Goal: Entertainment & Leisure: Consume media (video, audio)

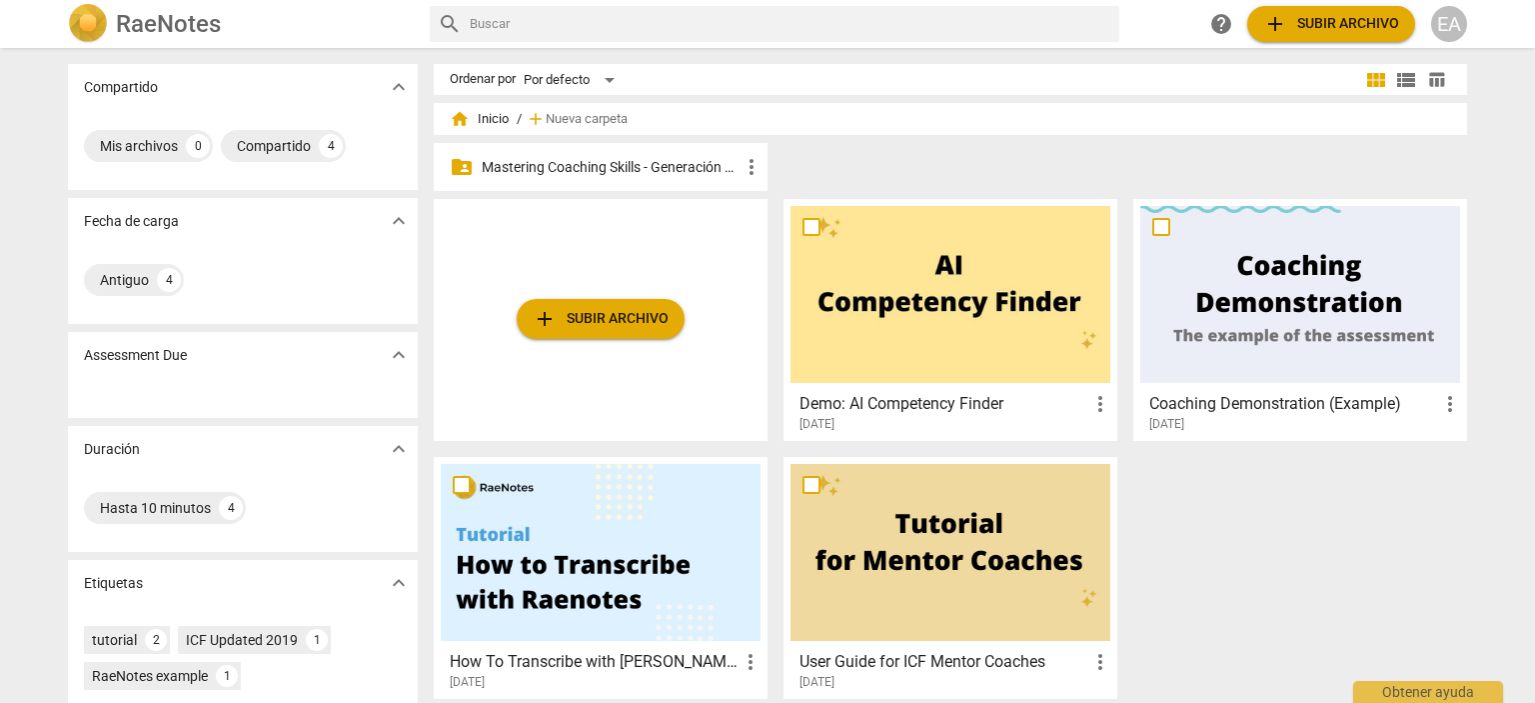
click at [646, 166] on p "Mastering Coaching Skills - Generación 32" at bounding box center [611, 167] width 258 height 21
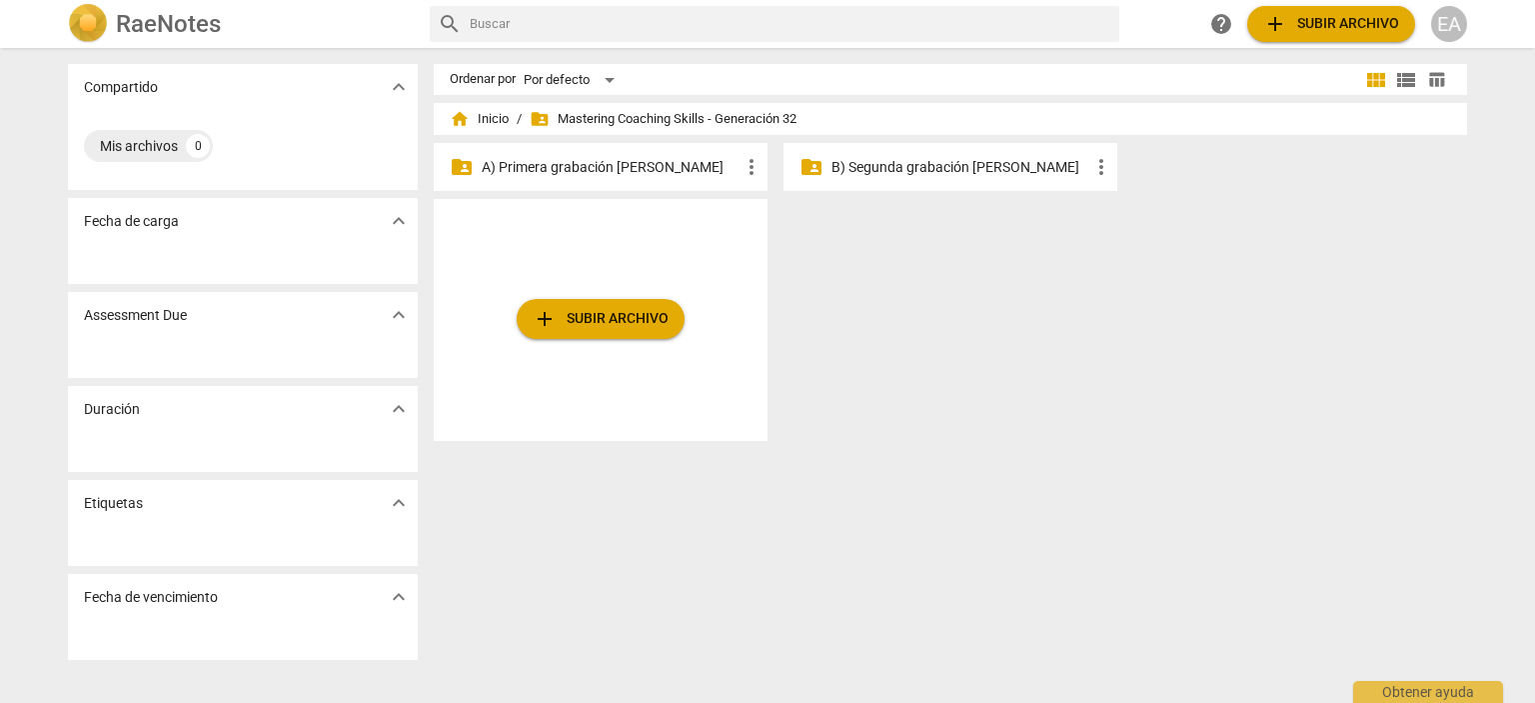
click at [877, 164] on p "B) Segunda grabación [PERSON_NAME]" at bounding box center [960, 167] width 258 height 21
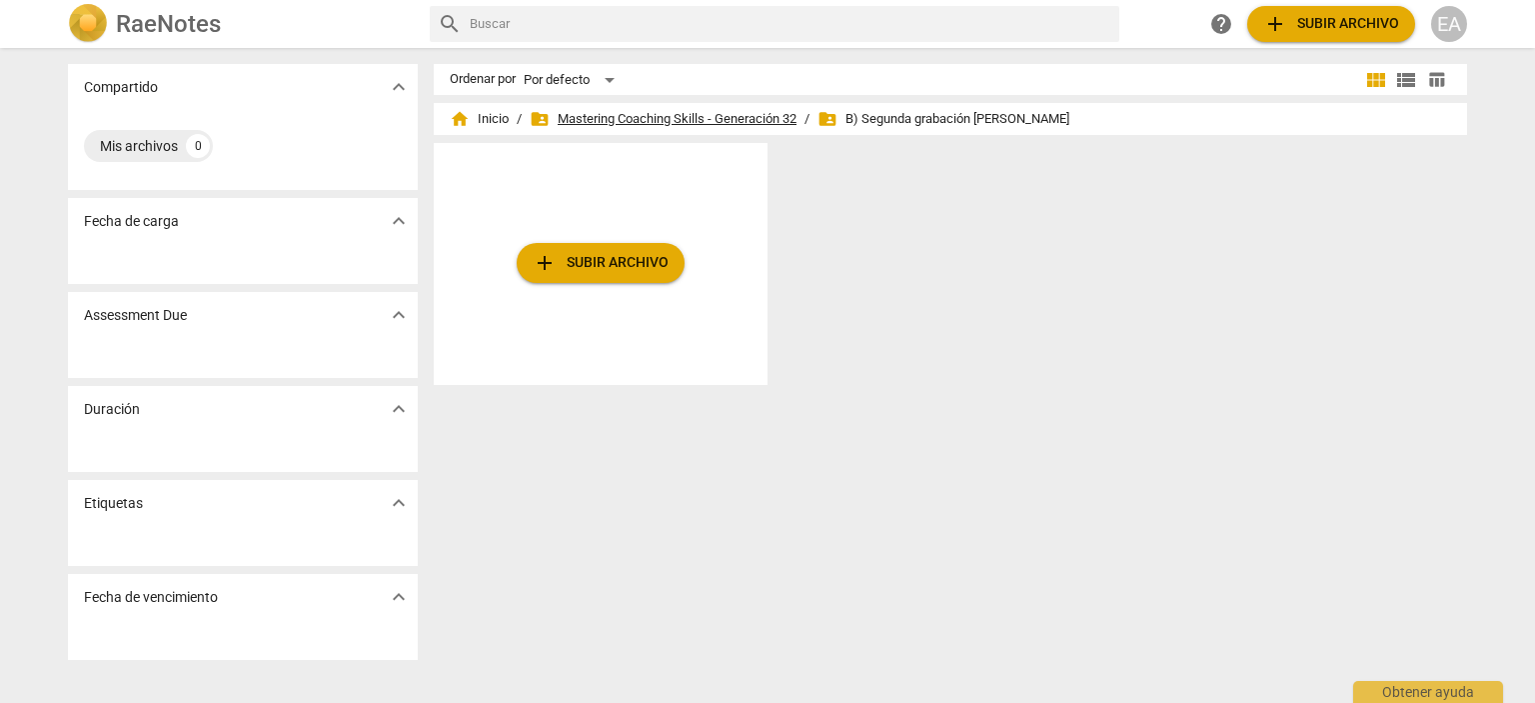
click at [721, 110] on span "folder_shared Mastering Coaching Skills - Generación 32" at bounding box center [663, 119] width 267 height 20
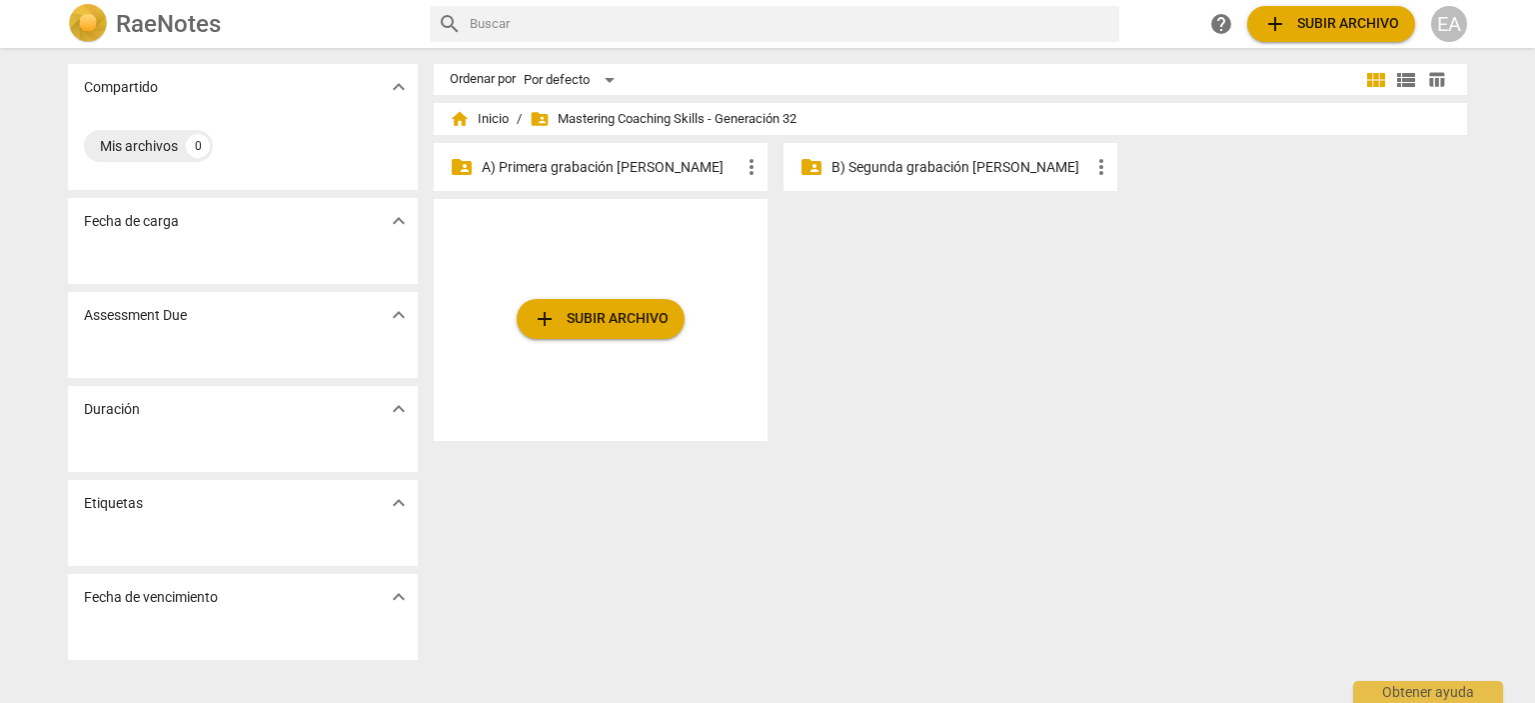
click at [647, 170] on p "A) Primera grabación [PERSON_NAME]" at bounding box center [611, 167] width 258 height 21
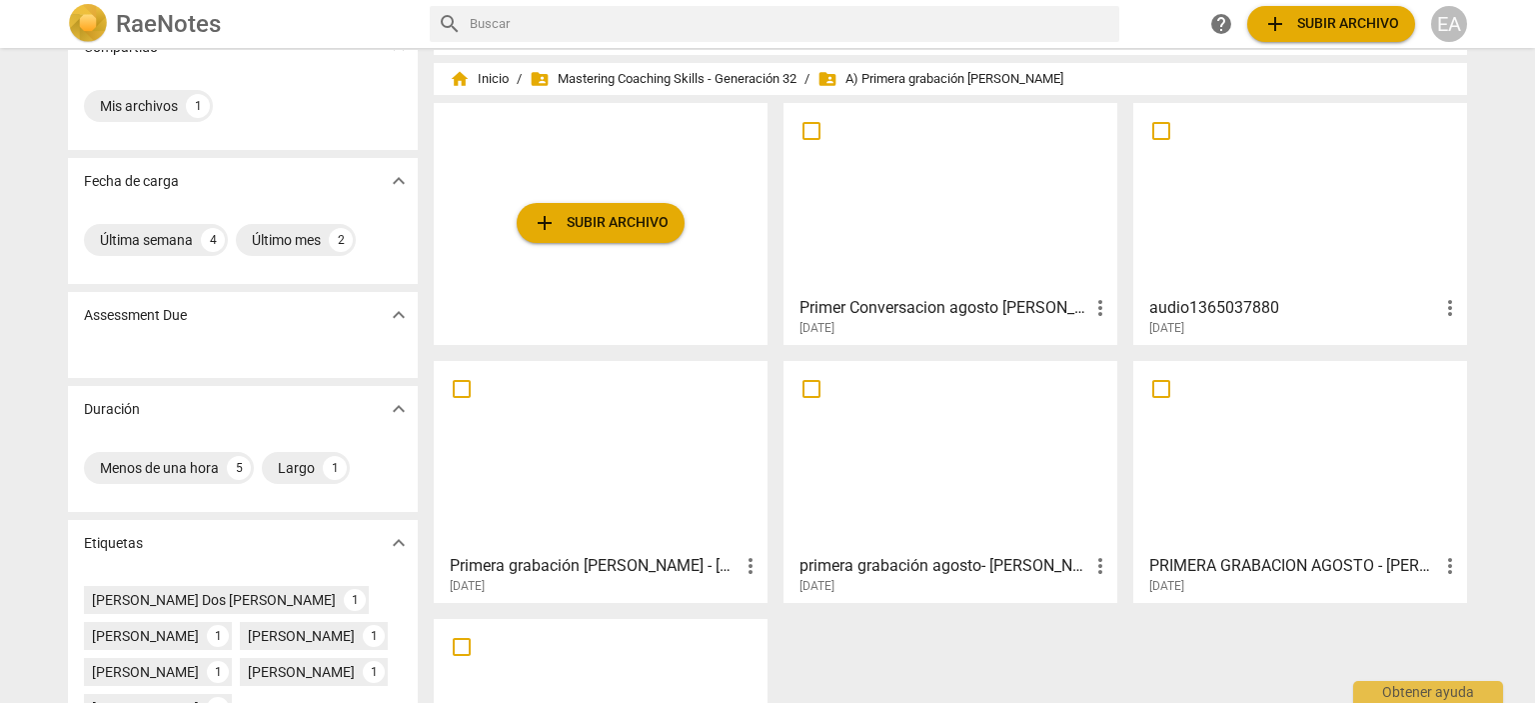
scroll to position [34, 0]
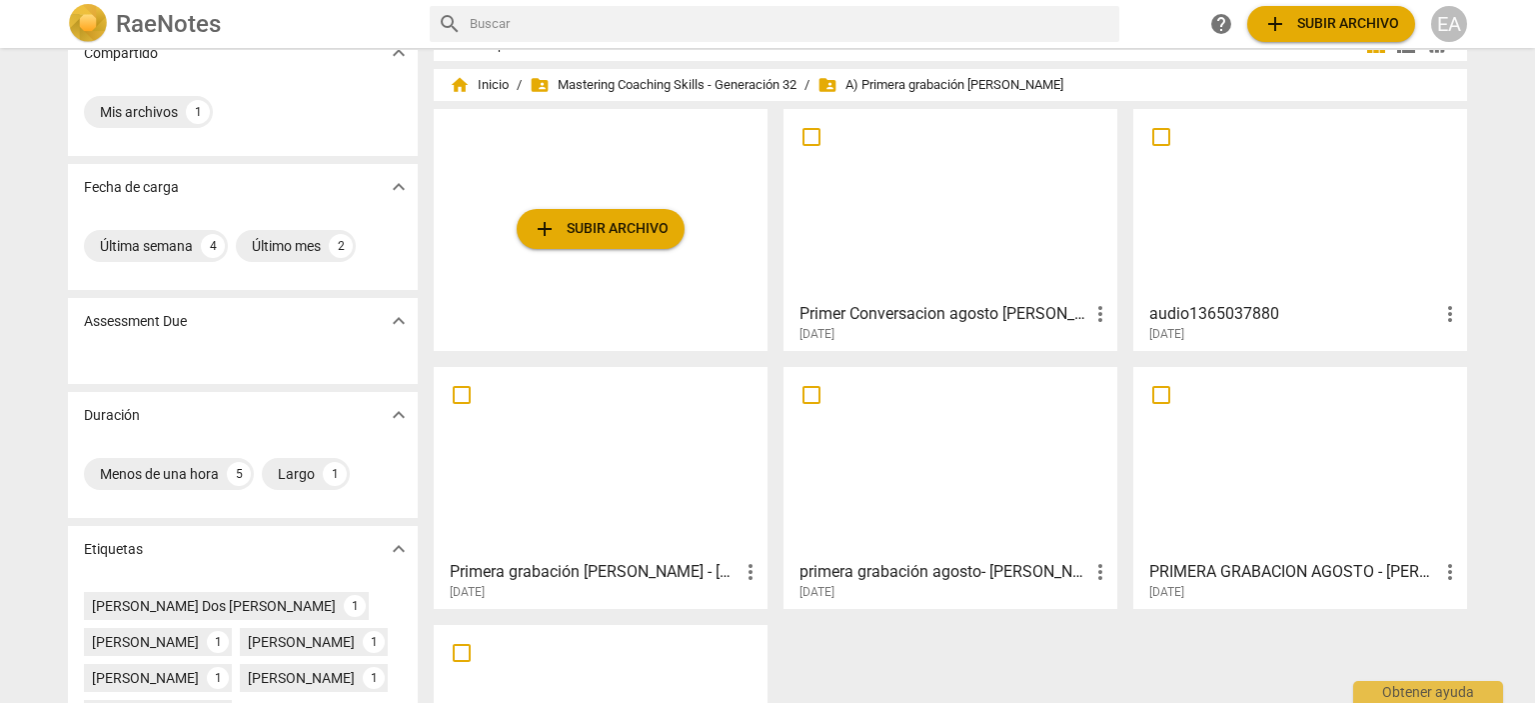
click at [956, 537] on div at bounding box center [950, 462] width 320 height 177
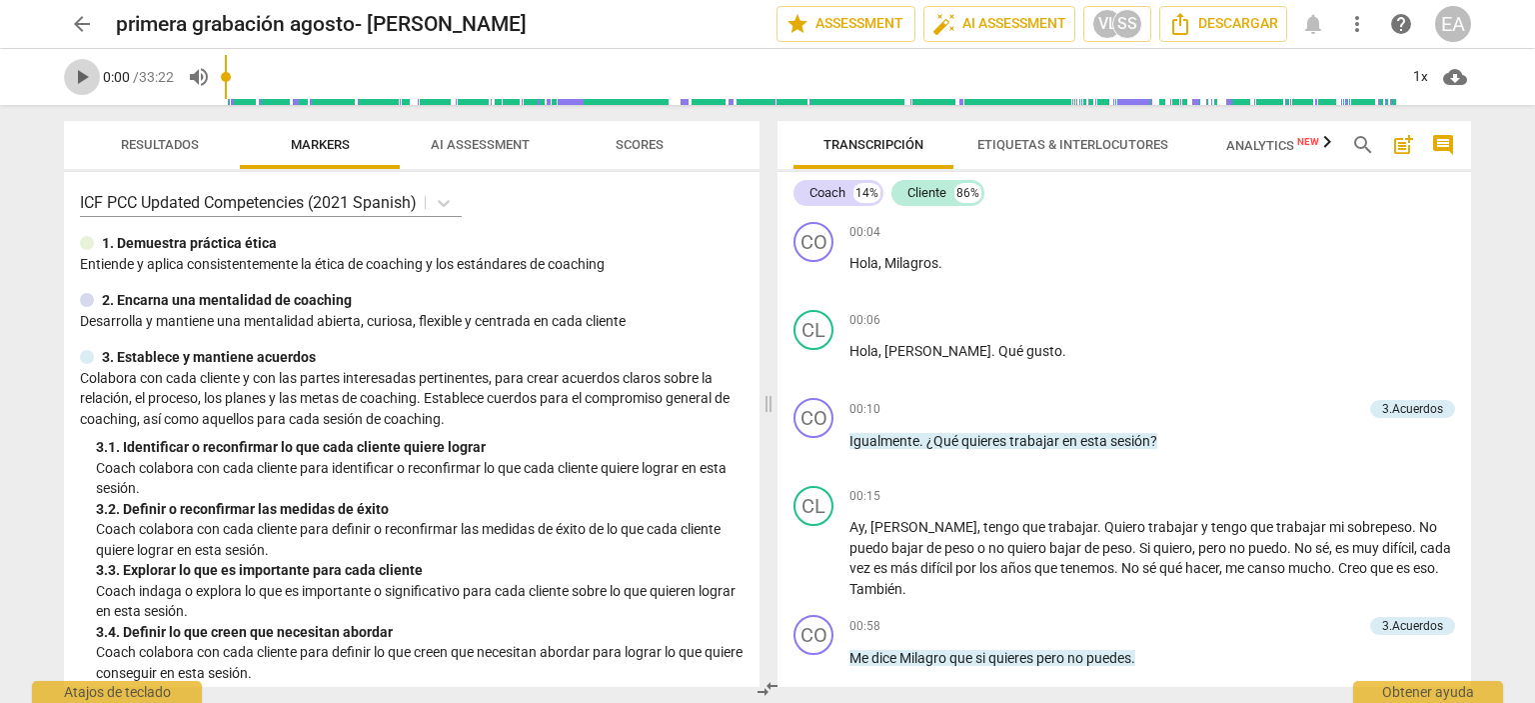
click at [83, 83] on span "play_arrow" at bounding box center [82, 77] width 24 height 24
type input "0"
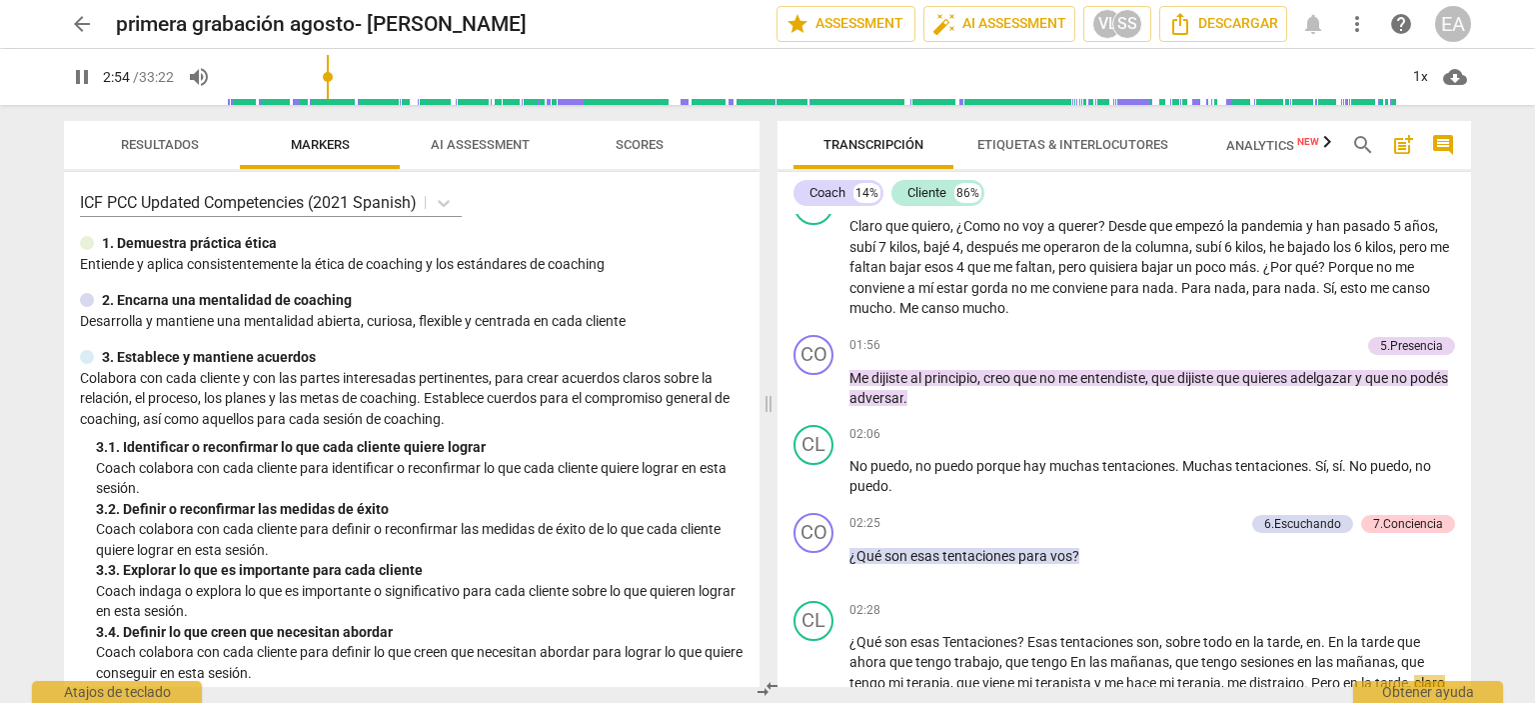
scroll to position [993, 0]
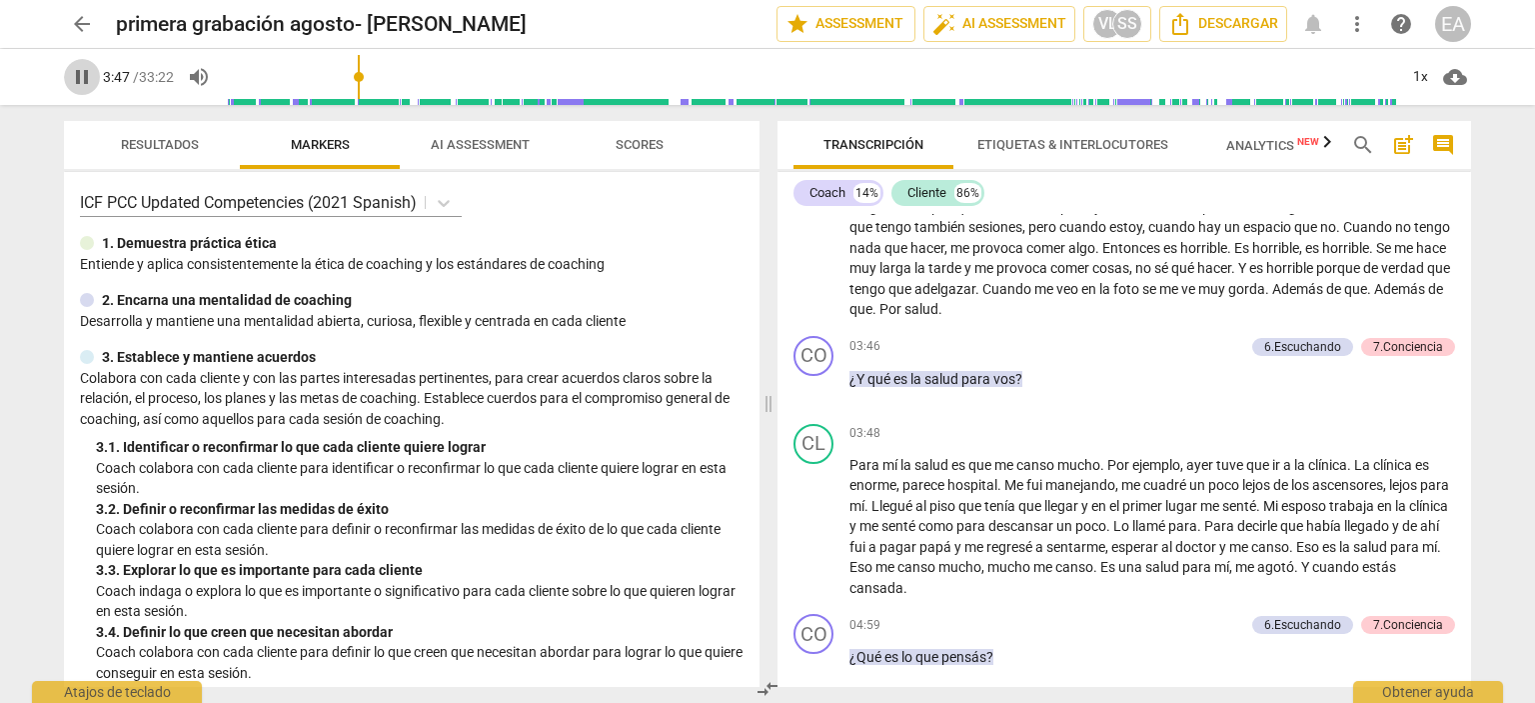
click at [88, 80] on span "pause" at bounding box center [82, 77] width 24 height 24
click at [78, 81] on span "play_arrow" at bounding box center [82, 77] width 24 height 24
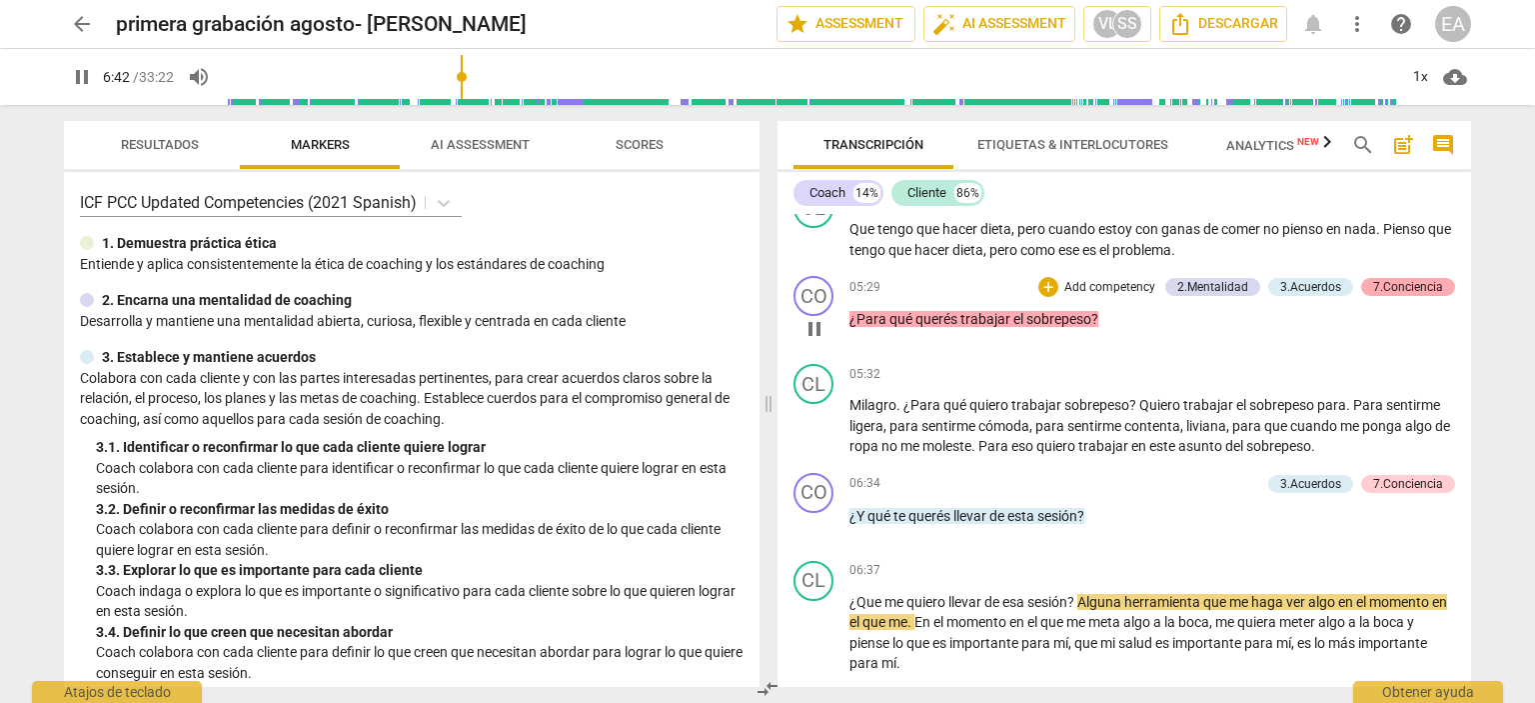
click at [1415, 287] on div "7.Conciencia" at bounding box center [1408, 287] width 70 height 18
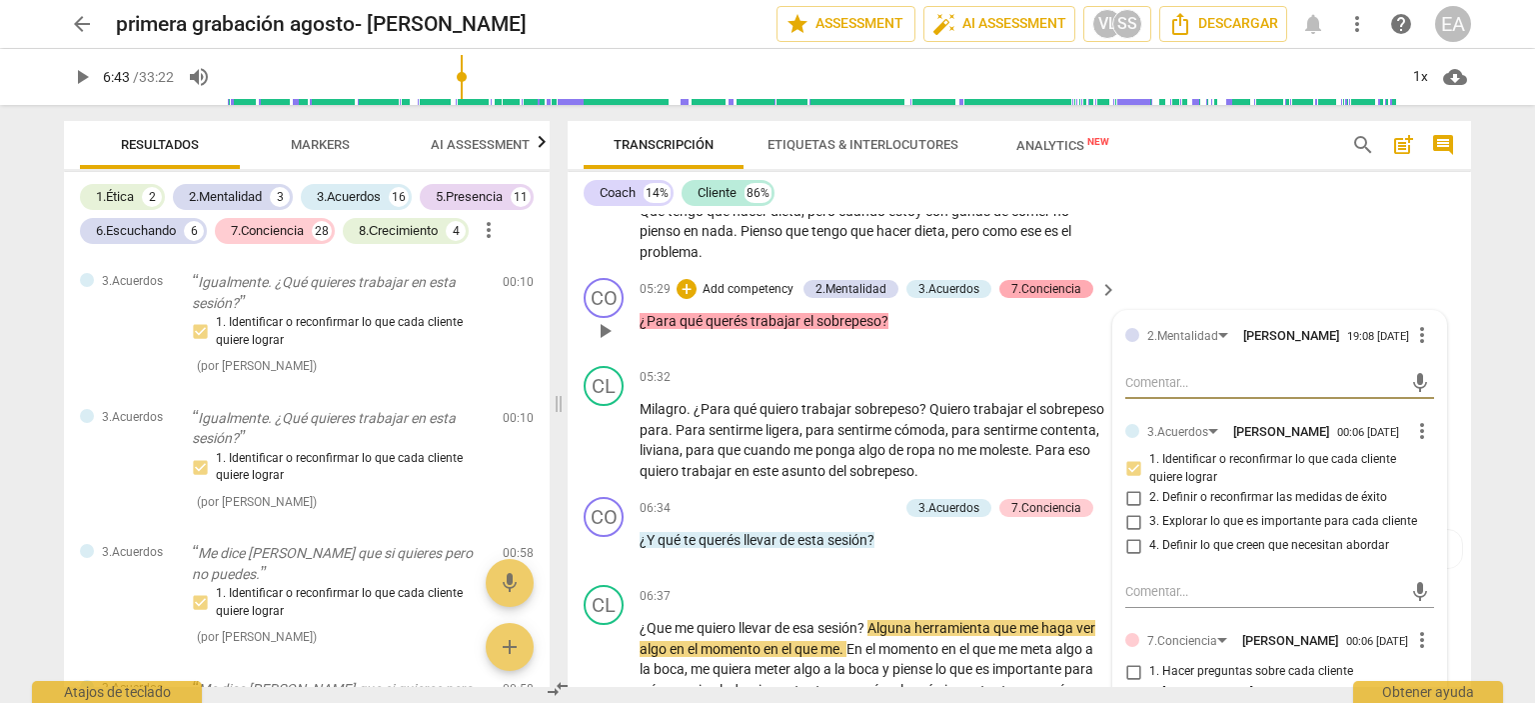
scroll to position [1583, 0]
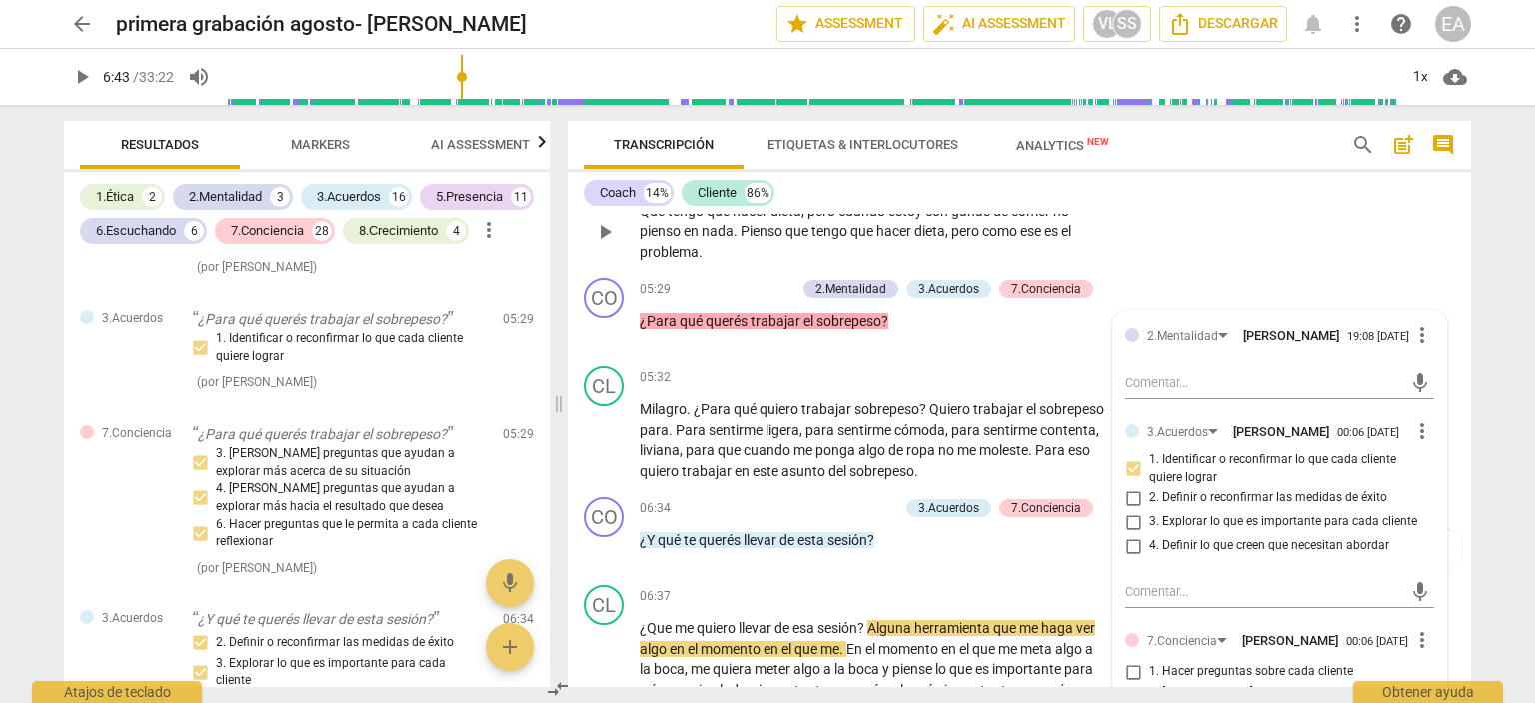
click at [1431, 252] on div "CL play_arrow pause 05:02 + Add competency keyboard_arrow_right Que tengo que h…" at bounding box center [1019, 215] width 903 height 111
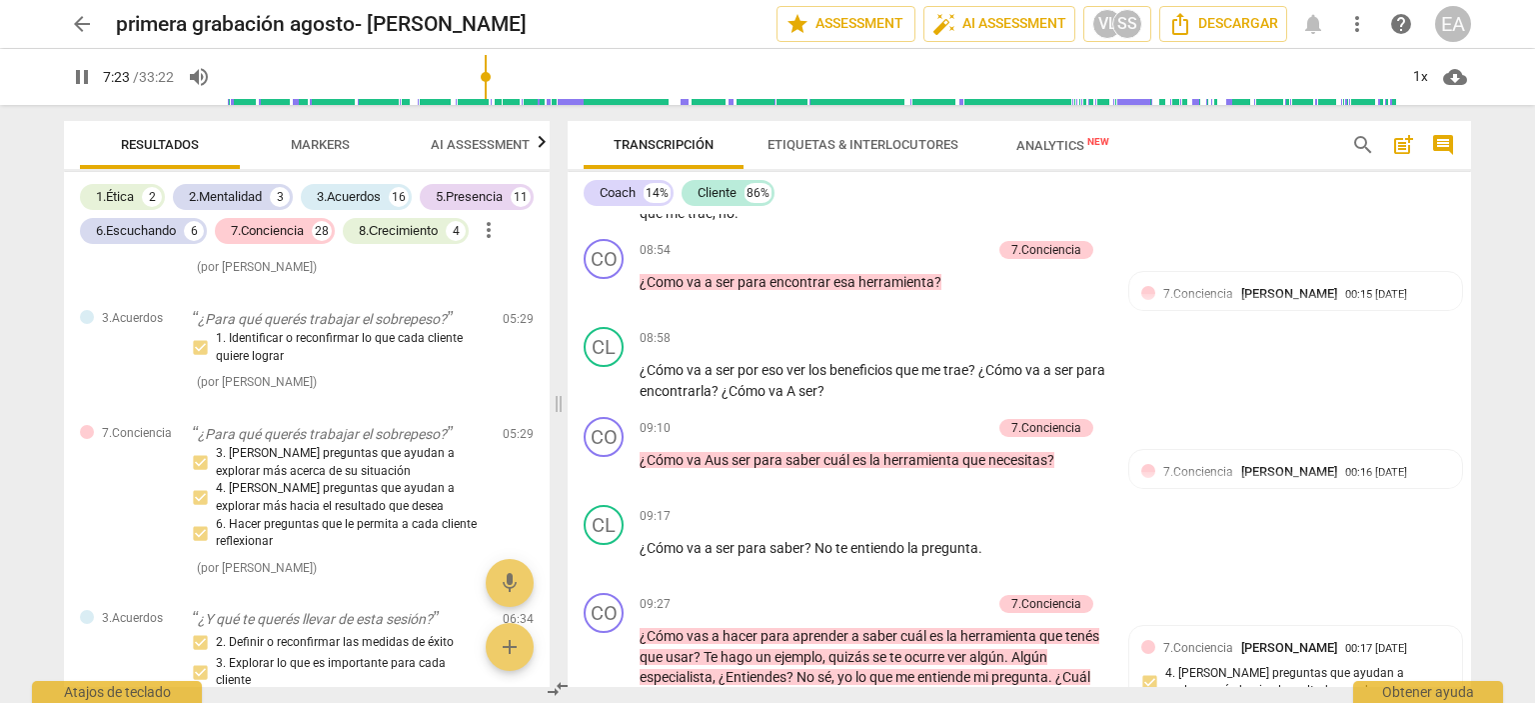
scroll to position [2099, 0]
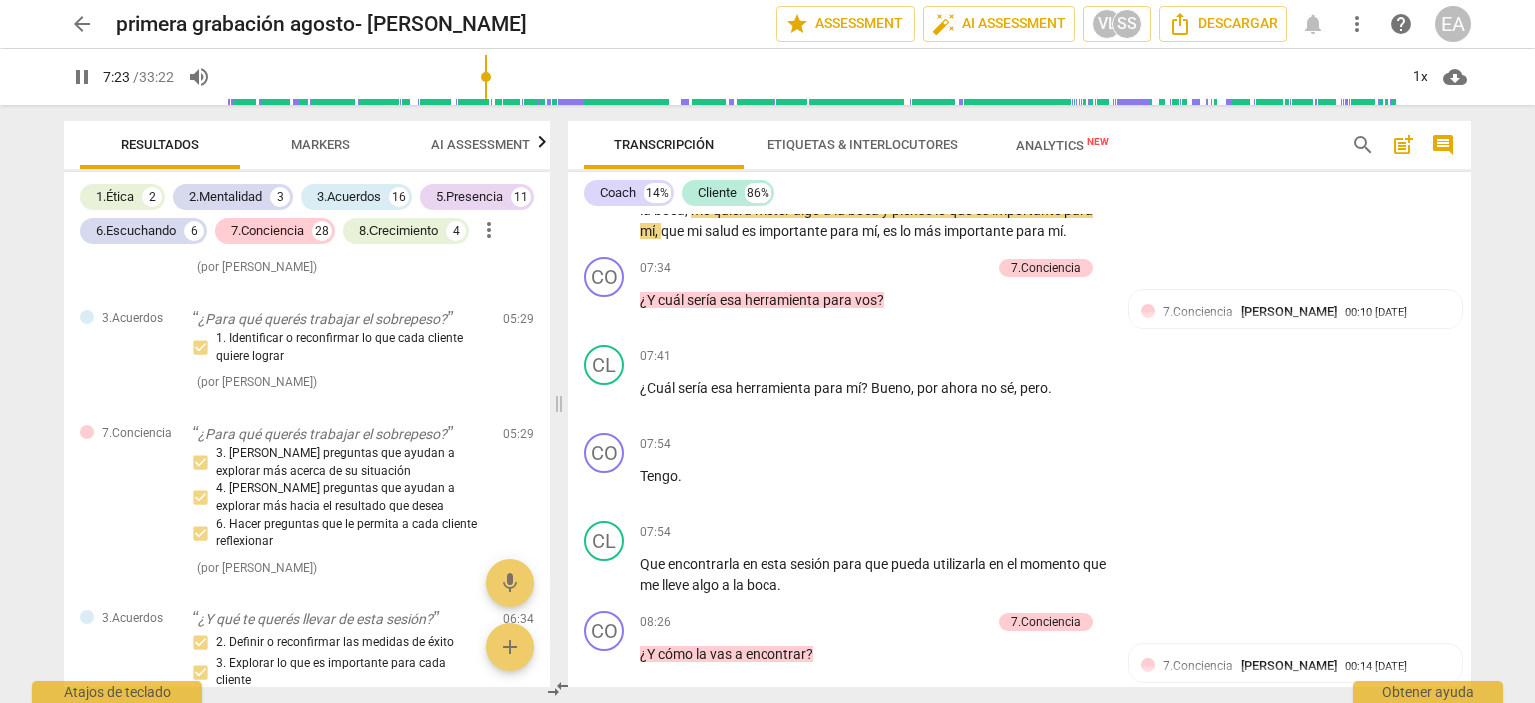
click at [488, 73] on input "range" at bounding box center [811, 77] width 1172 height 64
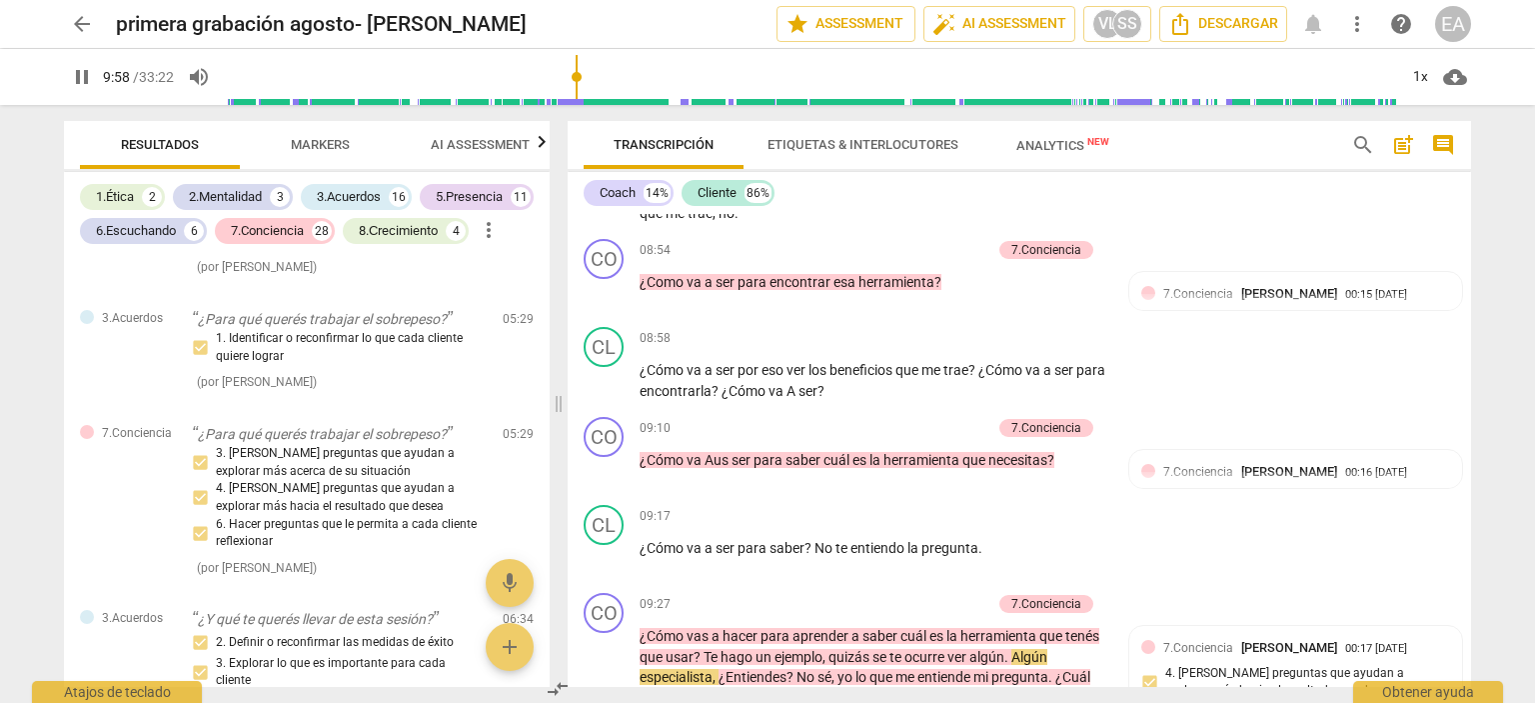
scroll to position [3130, 0]
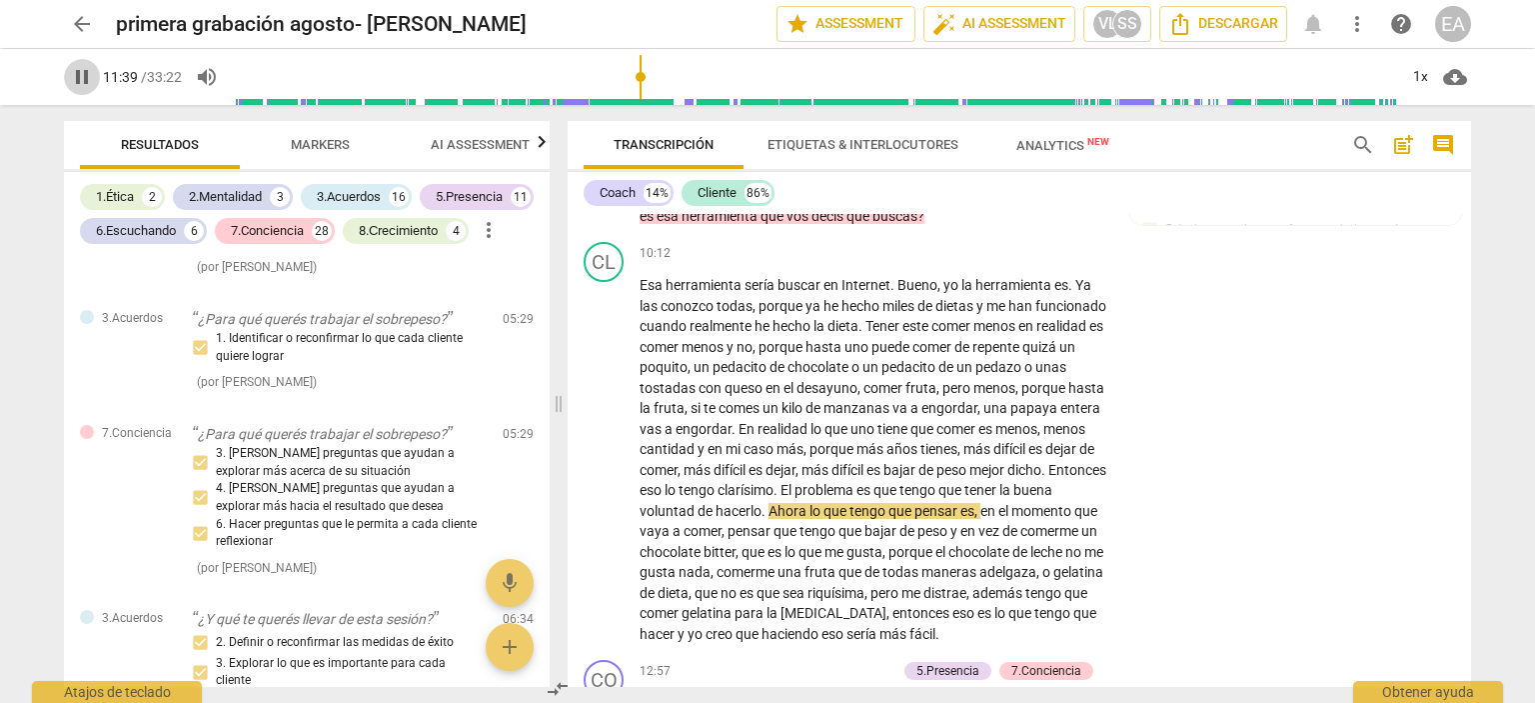
click at [80, 72] on span "pause" at bounding box center [82, 77] width 24 height 24
click at [83, 83] on span "play_arrow" at bounding box center [82, 77] width 24 height 24
click at [83, 83] on span "pause" at bounding box center [82, 77] width 24 height 24
type input "758"
